Goal: Transaction & Acquisition: Purchase product/service

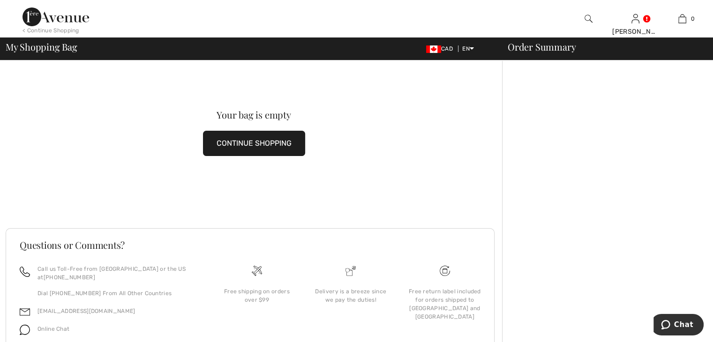
click at [244, 143] on button "CONTINUE SHOPPING" at bounding box center [254, 143] width 102 height 25
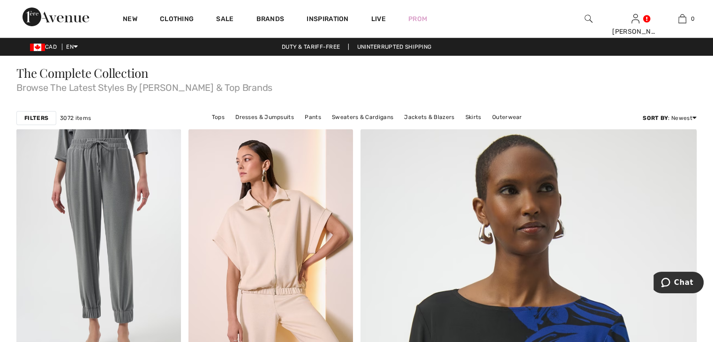
click at [587, 24] on img at bounding box center [588, 18] width 8 height 11
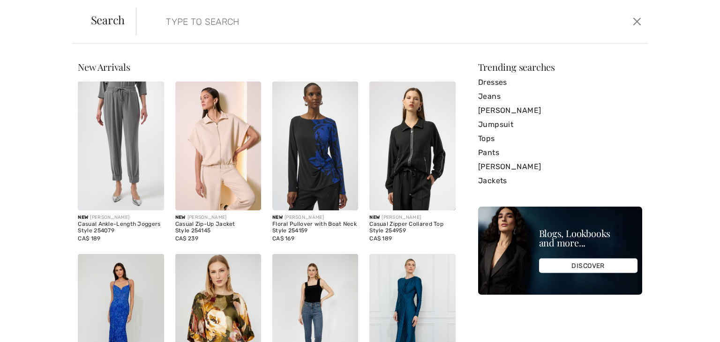
click at [262, 28] on input "search" at bounding box center [335, 21] width 353 height 28
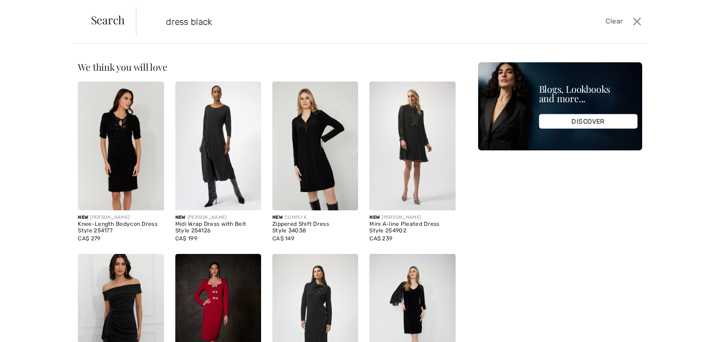
type input "dress black<"
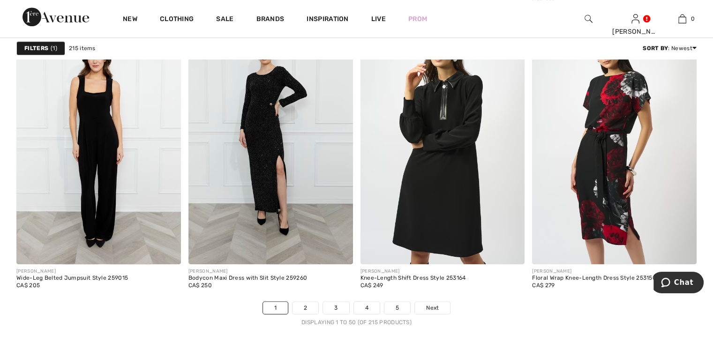
scroll to position [4245, 0]
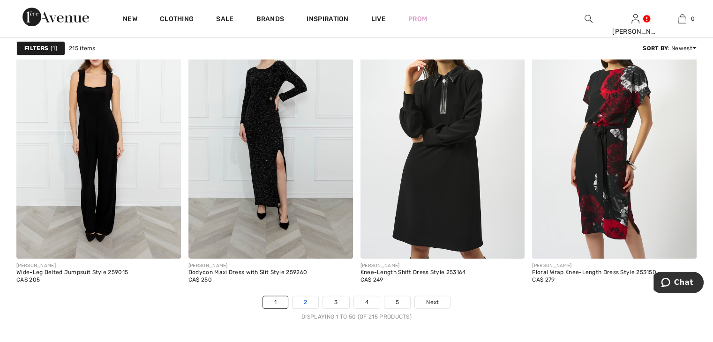
click at [312, 303] on link "2" at bounding box center [305, 302] width 26 height 12
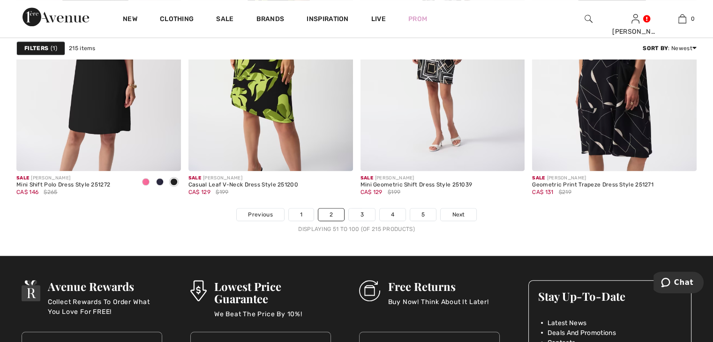
scroll to position [4370, 0]
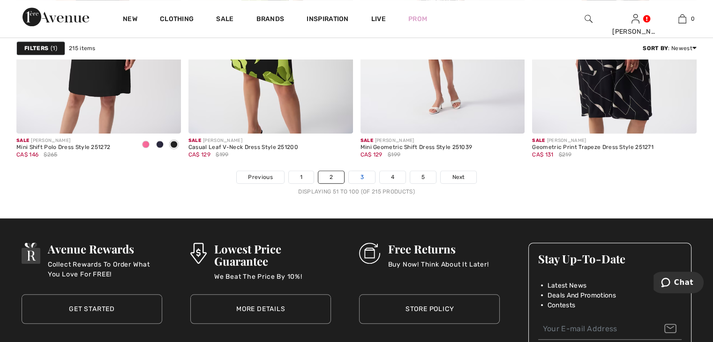
click at [364, 173] on link "3" at bounding box center [362, 177] width 26 height 12
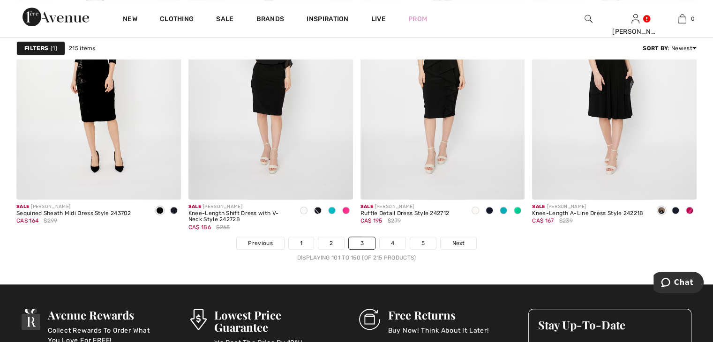
scroll to position [4316, 0]
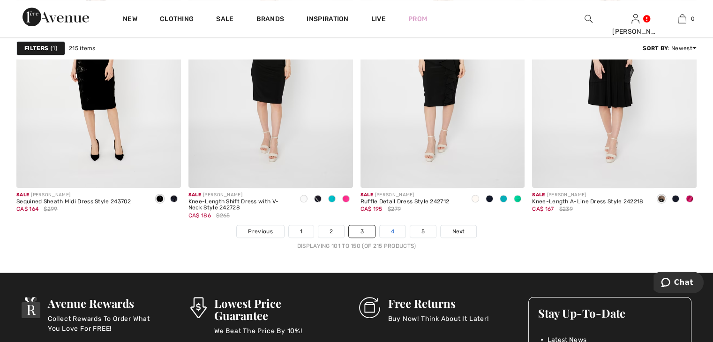
click at [399, 230] on link "4" at bounding box center [393, 231] width 26 height 12
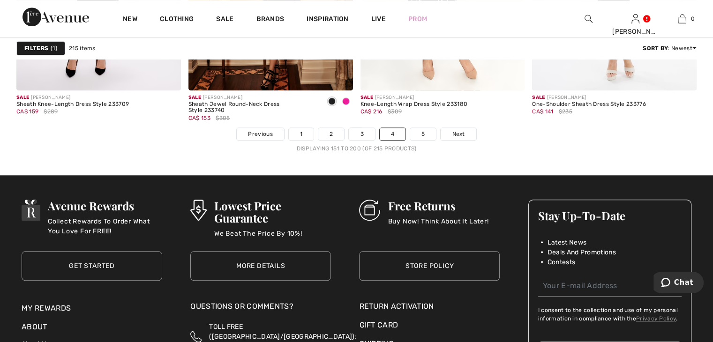
scroll to position [4419, 0]
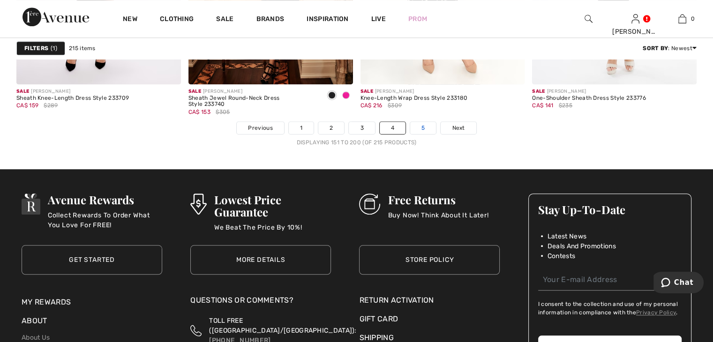
click at [425, 126] on link "5" at bounding box center [423, 128] width 26 height 12
click at [421, 129] on link "5" at bounding box center [423, 128] width 26 height 12
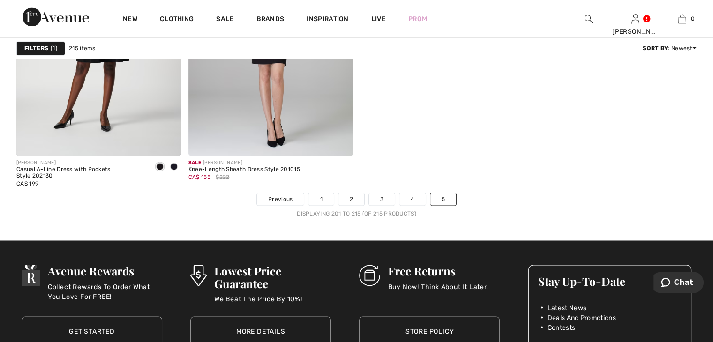
scroll to position [1549, 0]
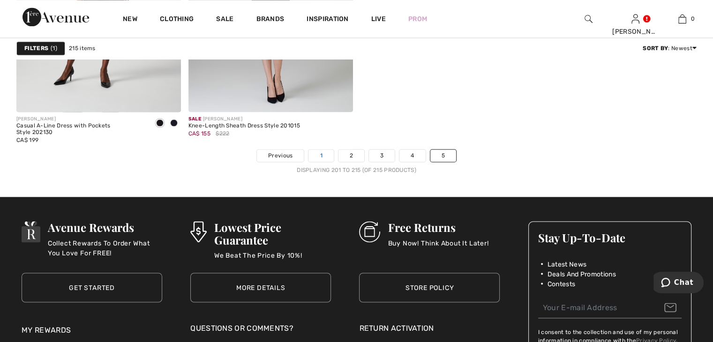
click at [316, 156] on link "1" at bounding box center [320, 155] width 25 height 12
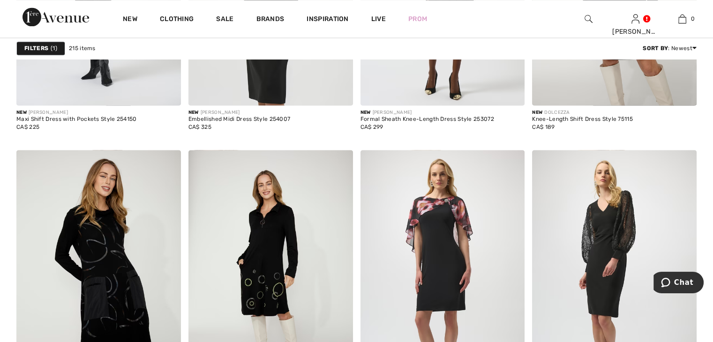
scroll to position [1586, 0]
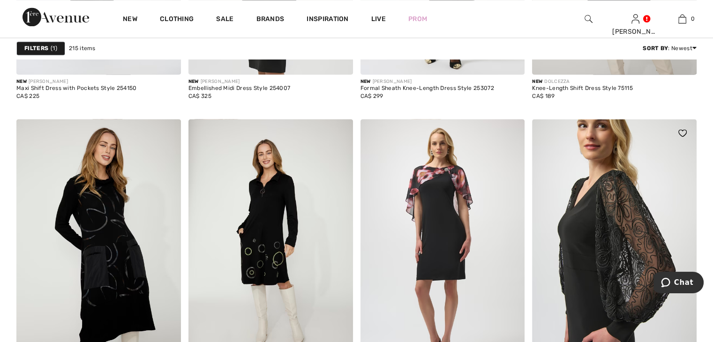
click at [636, 265] on img at bounding box center [614, 242] width 164 height 246
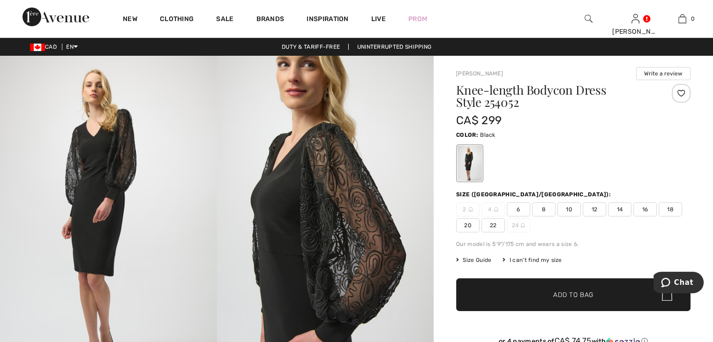
click at [466, 223] on span "20" at bounding box center [467, 225] width 23 height 14
click at [538, 290] on span "✔ Added to Bag" at bounding box center [558, 295] width 57 height 10
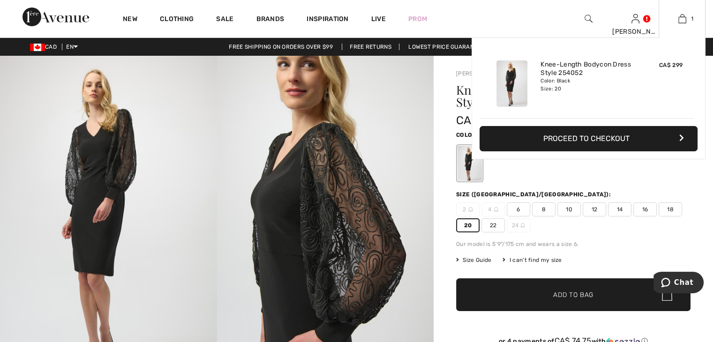
click at [628, 139] on button "Proceed to Checkout" at bounding box center [588, 138] width 218 height 25
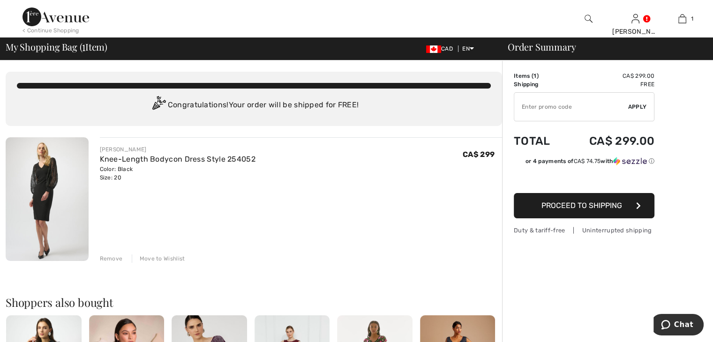
click at [630, 202] on button "Proceed to Shipping" at bounding box center [584, 205] width 141 height 25
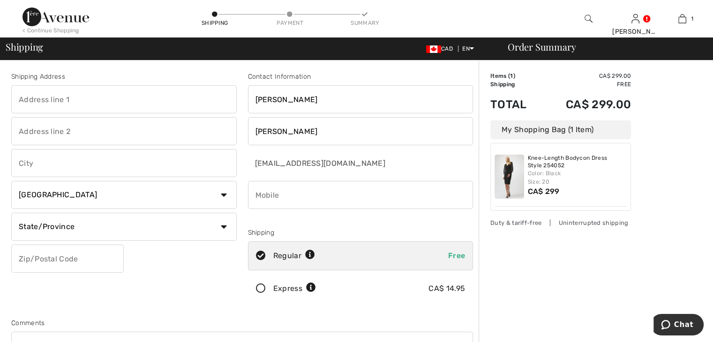
click at [93, 107] on input "text" at bounding box center [123, 99] width 225 height 28
type input "1159 [GEOGRAPHIC_DATA]"
type input "Terrebonne"
select select "QC"
type input "J6W2G5"
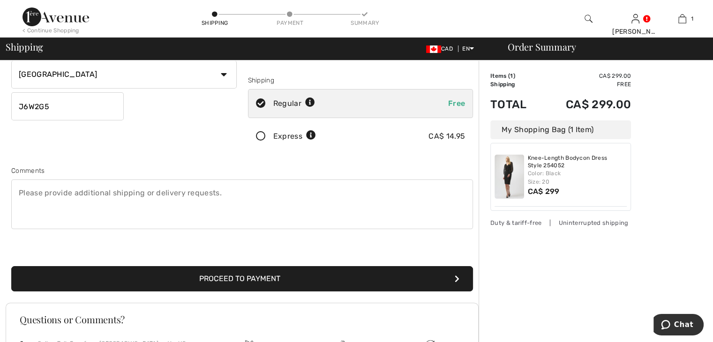
scroll to position [152, 0]
click at [374, 281] on button "Proceed to Payment" at bounding box center [242, 279] width 462 height 25
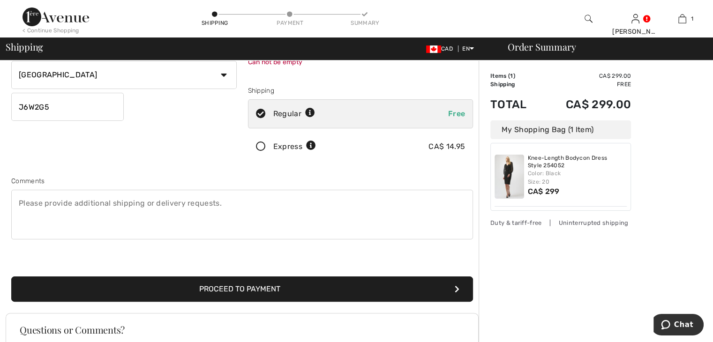
scroll to position [105, 0]
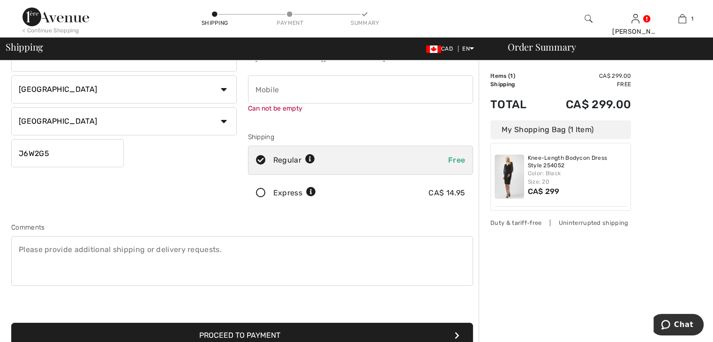
click at [265, 95] on input "phone" at bounding box center [360, 89] width 225 height 28
type input "5142409242"
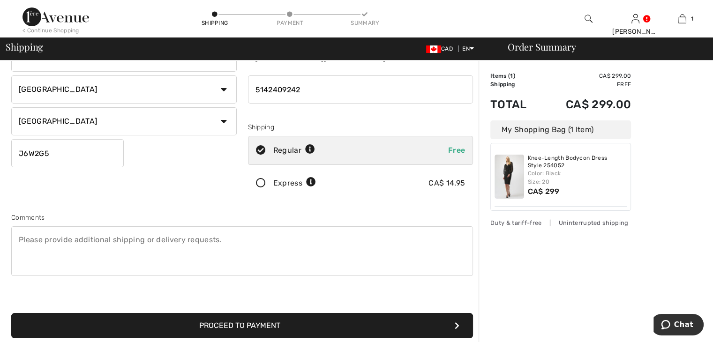
click at [250, 332] on button "Proceed to Payment" at bounding box center [242, 325] width 462 height 25
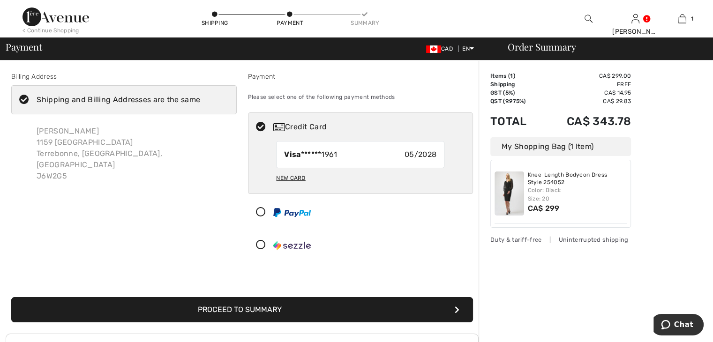
click at [252, 307] on button "Proceed to Summary" at bounding box center [242, 309] width 462 height 25
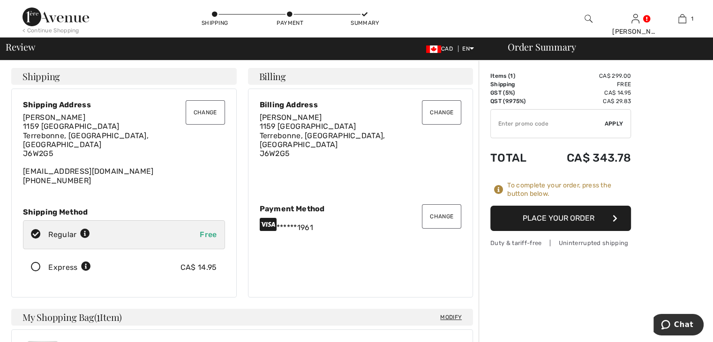
click at [537, 213] on button "Place Your Order" at bounding box center [560, 218] width 141 height 25
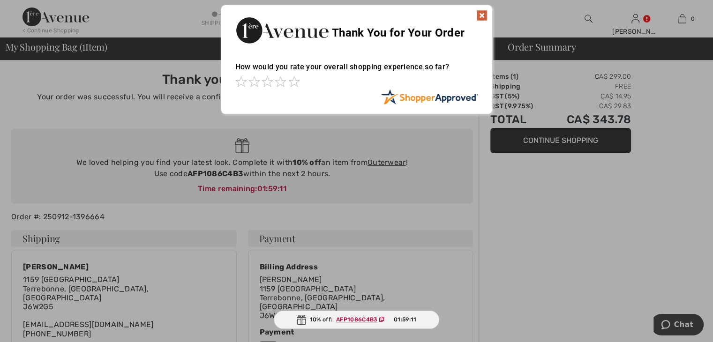
click at [482, 13] on img at bounding box center [481, 15] width 11 height 11
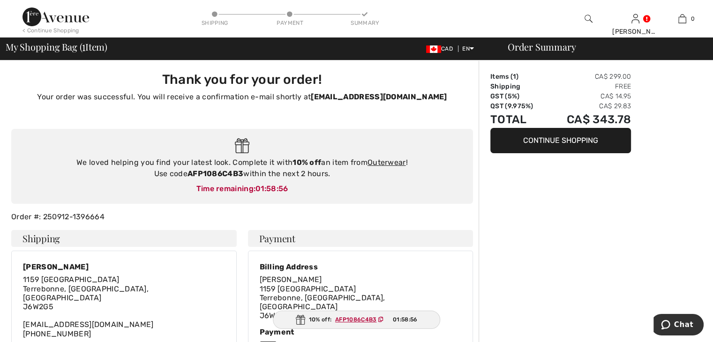
click at [367, 321] on ins "AFP1086C4B3" at bounding box center [355, 319] width 41 height 7
click at [359, 315] on span "AFP1086C4B3" at bounding box center [361, 319] width 60 height 8
